Goal: Use online tool/utility: Utilize a website feature to perform a specific function

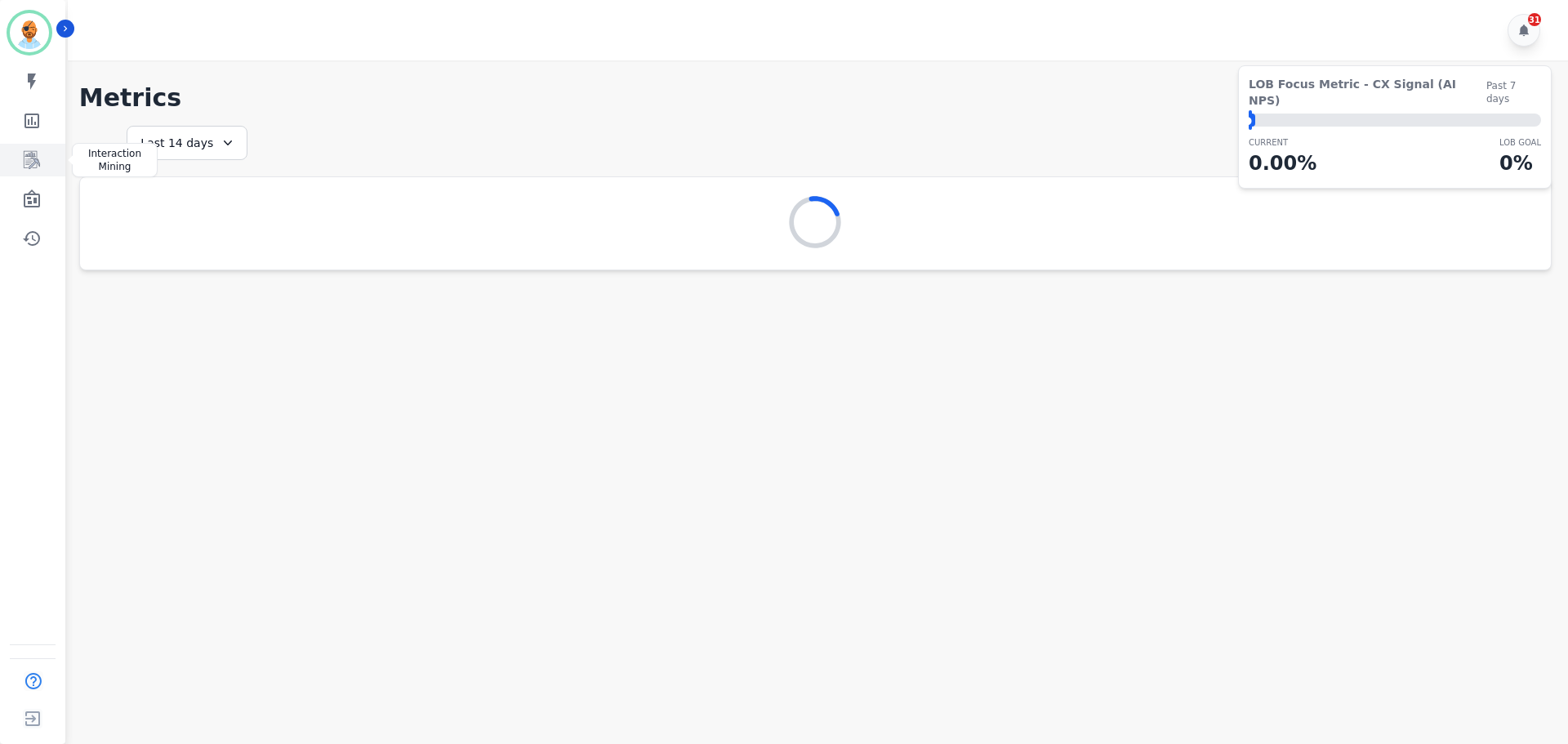
click at [39, 165] on icon "Sidebar" at bounding box center [32, 160] width 16 height 18
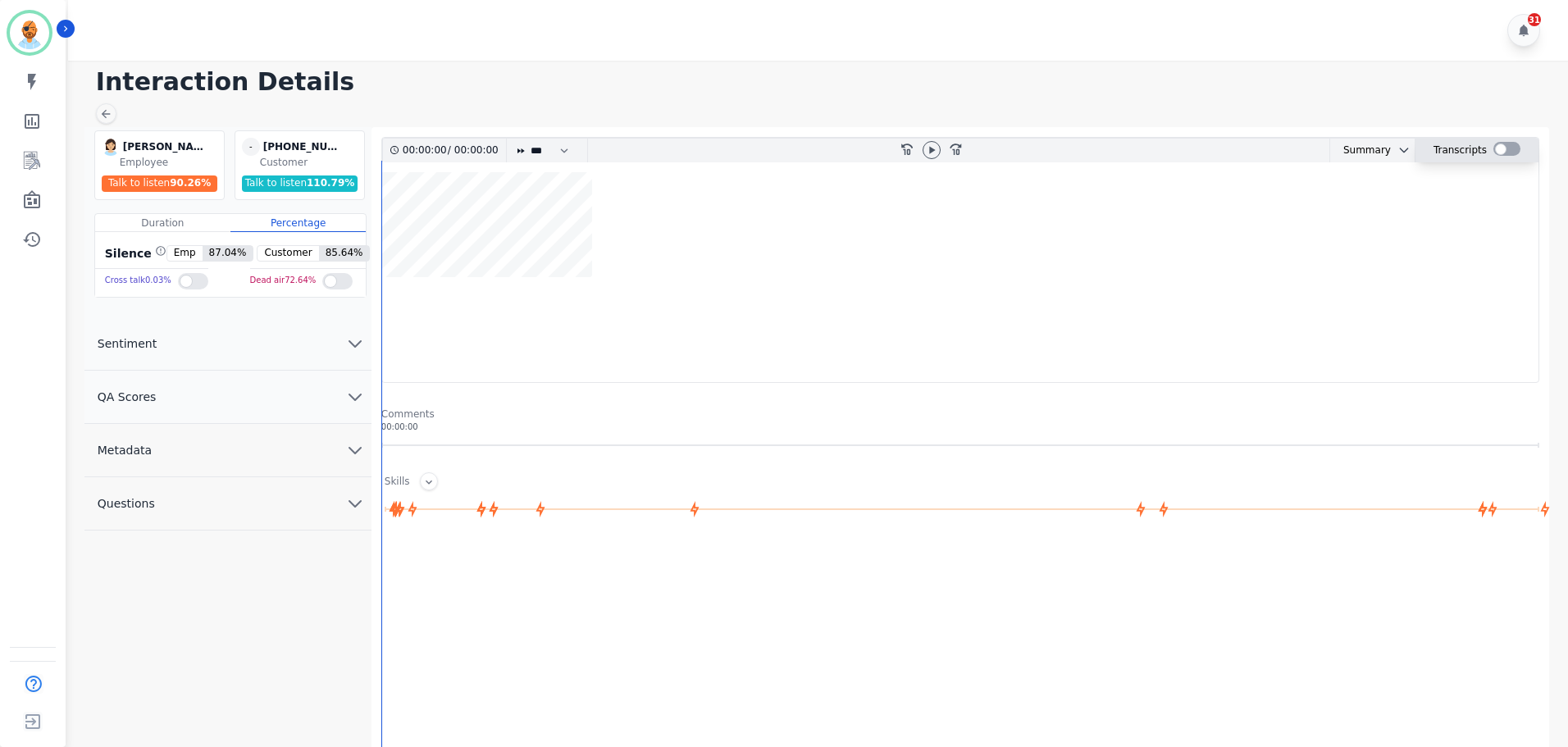
click at [1497, 150] on div at bounding box center [1507, 149] width 27 height 14
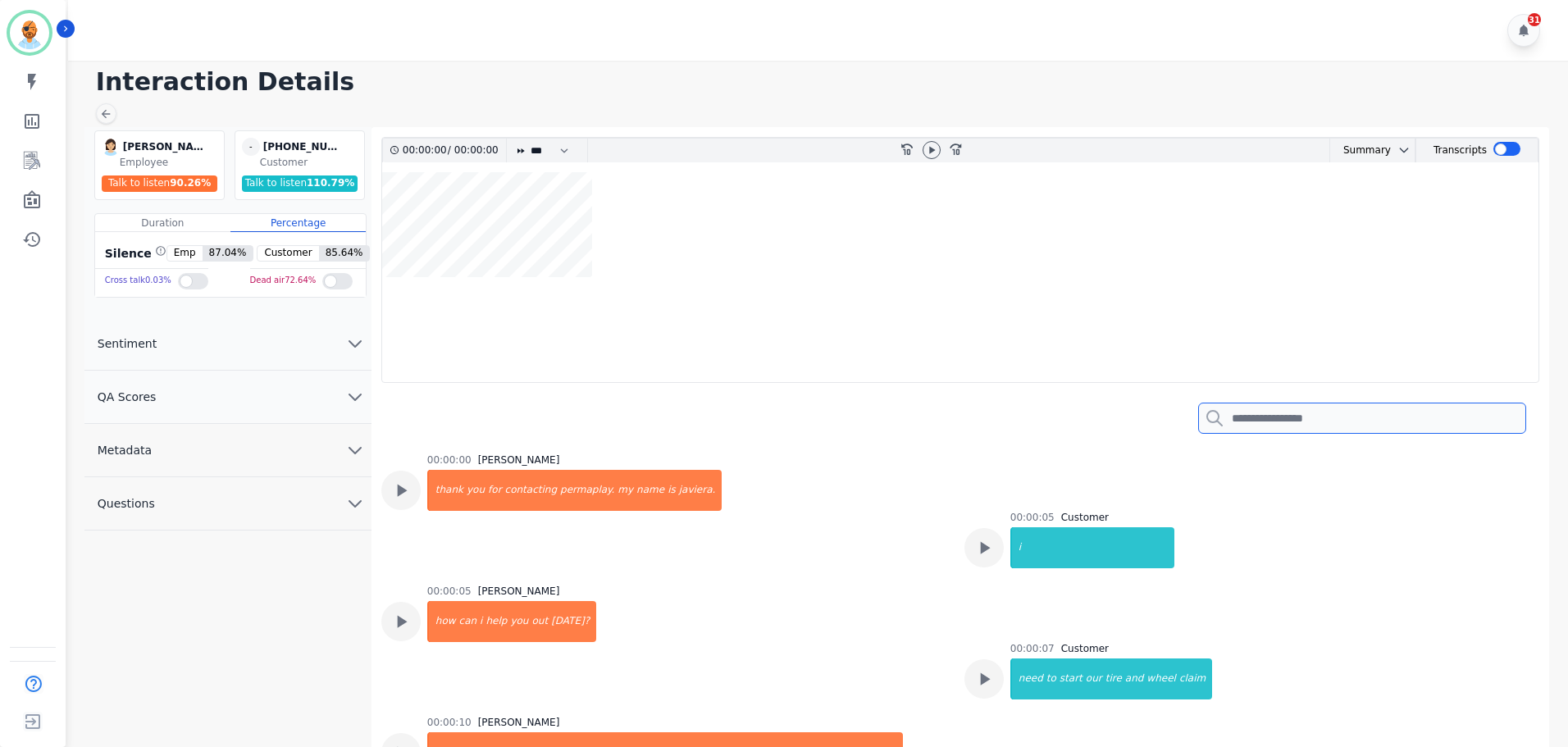
click at [1357, 403] on input "search" at bounding box center [1362, 418] width 328 height 31
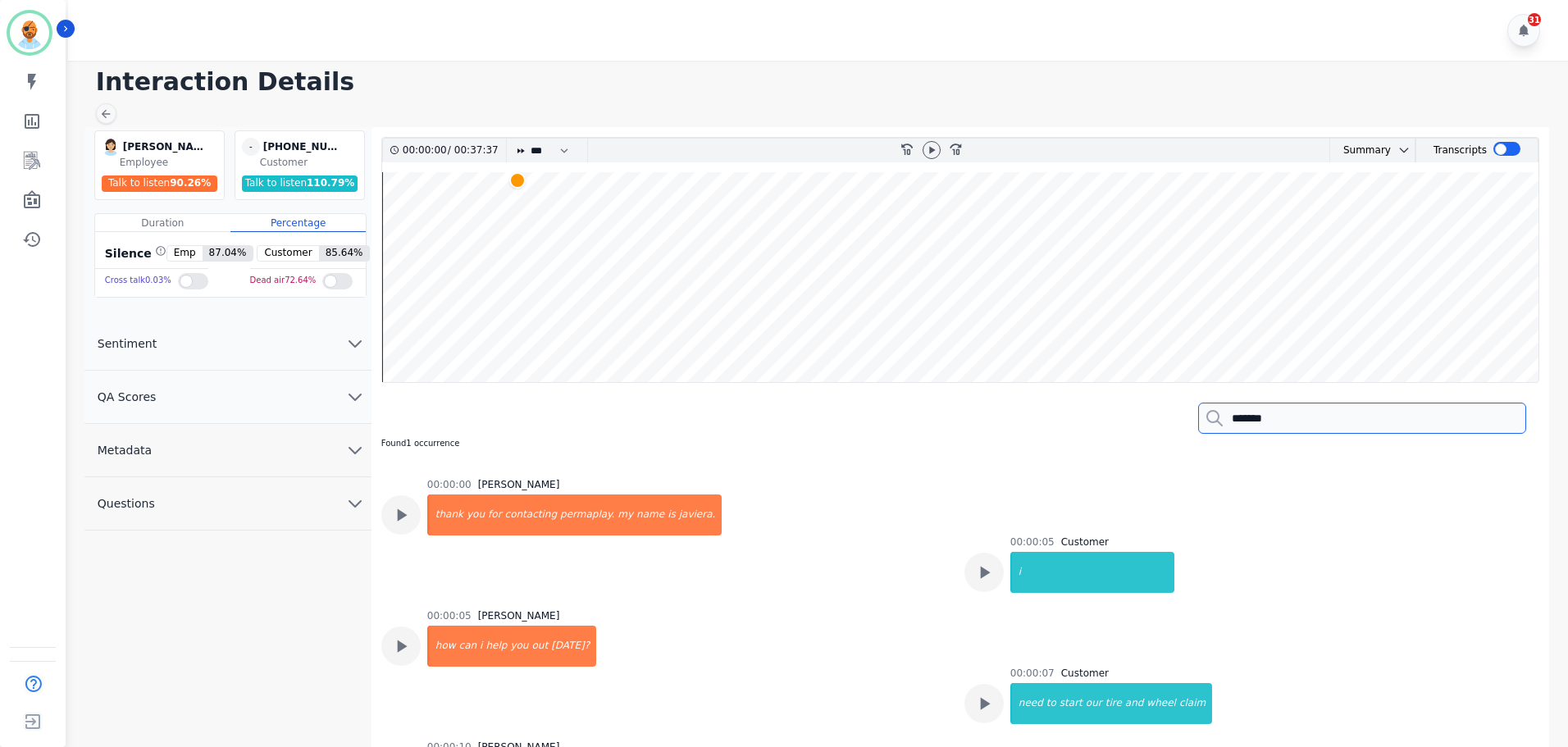
type input "*******"
click at [517, 207] on wave at bounding box center [960, 277] width 1156 height 210
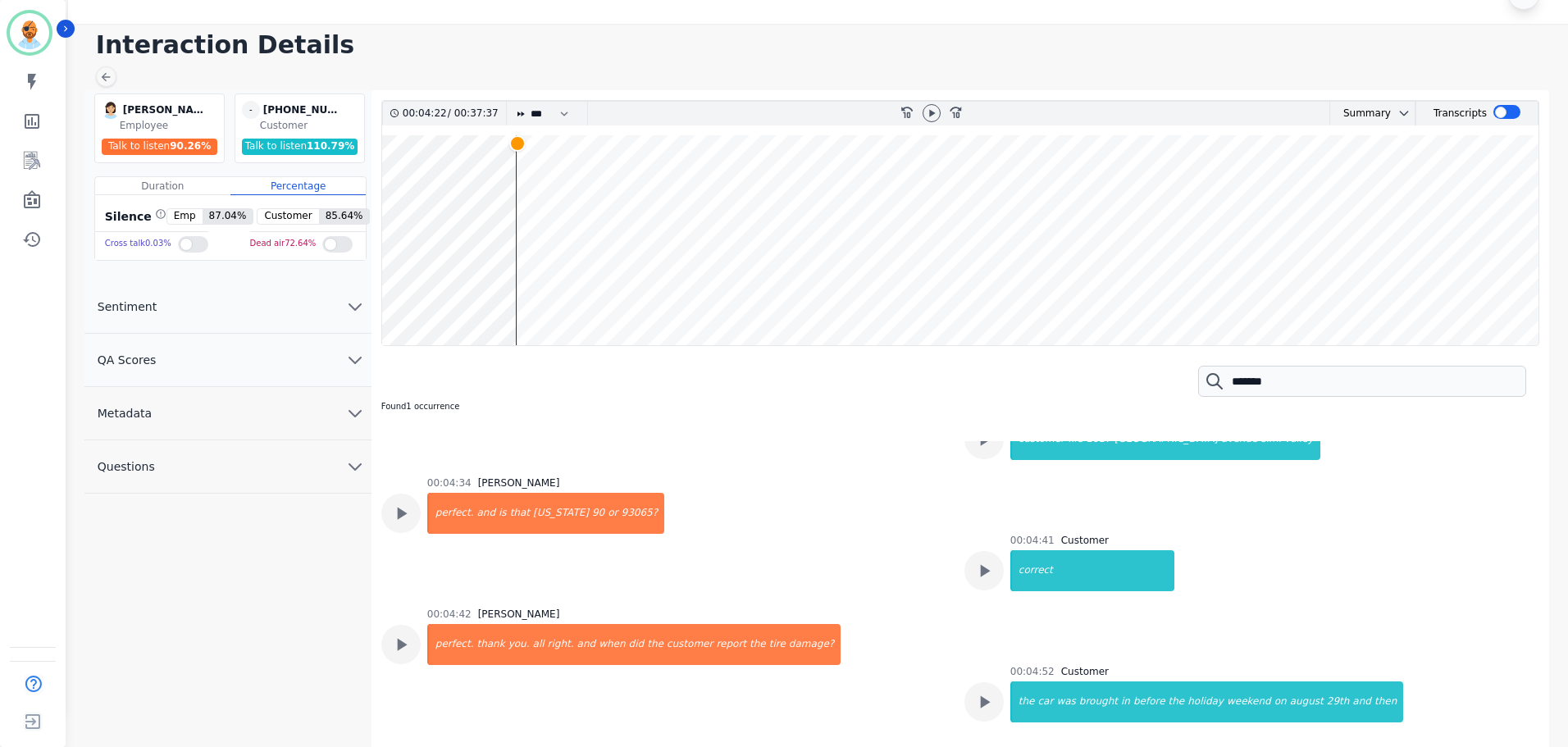
scroll to position [2972, 0]
